Goal: Obtain resource: Obtain resource

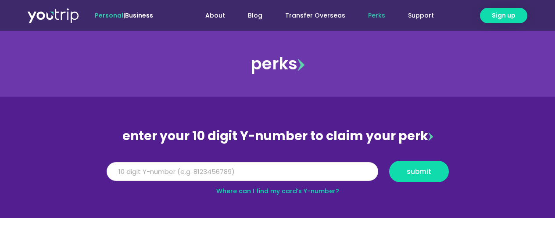
drag, startPoint x: 0, startPoint y: 0, endPoint x: 222, endPoint y: 113, distance: 249.4
click at [222, 162] on input "Y Number" at bounding box center [243, 171] width 272 height 19
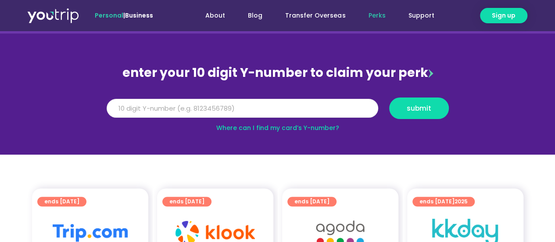
type input "1"
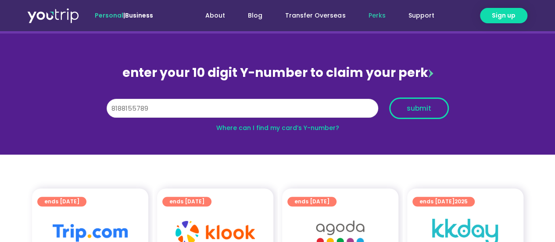
type input "8188155789"
click at [423, 115] on button "submit" at bounding box center [419, 108] width 60 height 22
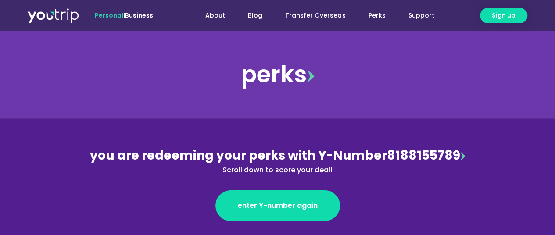
click at [308, 75] on div "perks" at bounding box center [277, 74] width 555 height 35
click at [314, 75] on img at bounding box center [310, 76] width 7 height 13
